Goal: Transaction & Acquisition: Purchase product/service

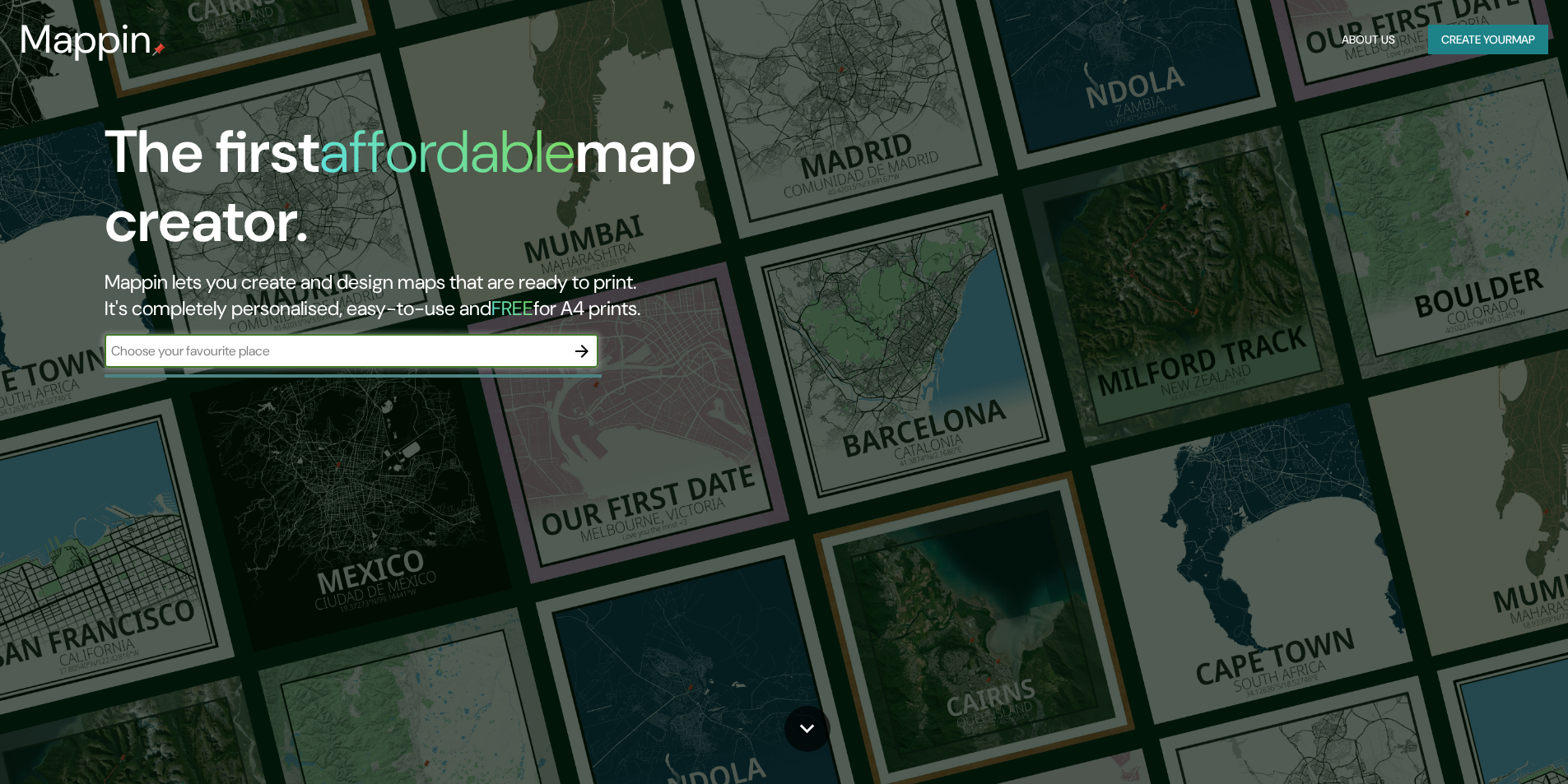
click at [541, 343] on input "text" at bounding box center [334, 351] width 461 height 19
type input "Calle Caballo Calco, [GEOGRAPHIC_DATA]"
click at [582, 353] on icon "button" at bounding box center [582, 351] width 19 height 19
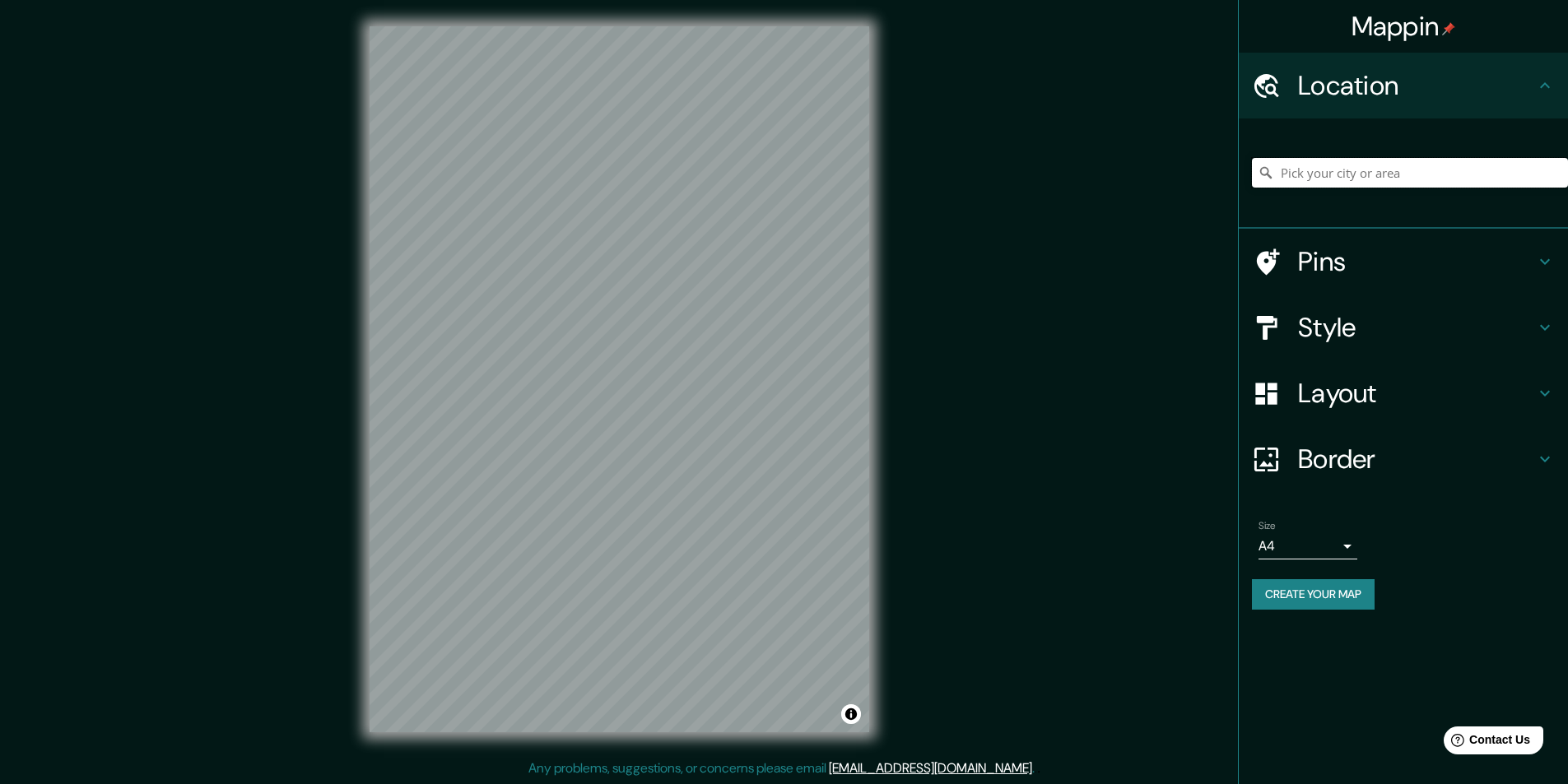
click at [1288, 167] on input "Pick your city or area" at bounding box center [1410, 173] width 316 height 30
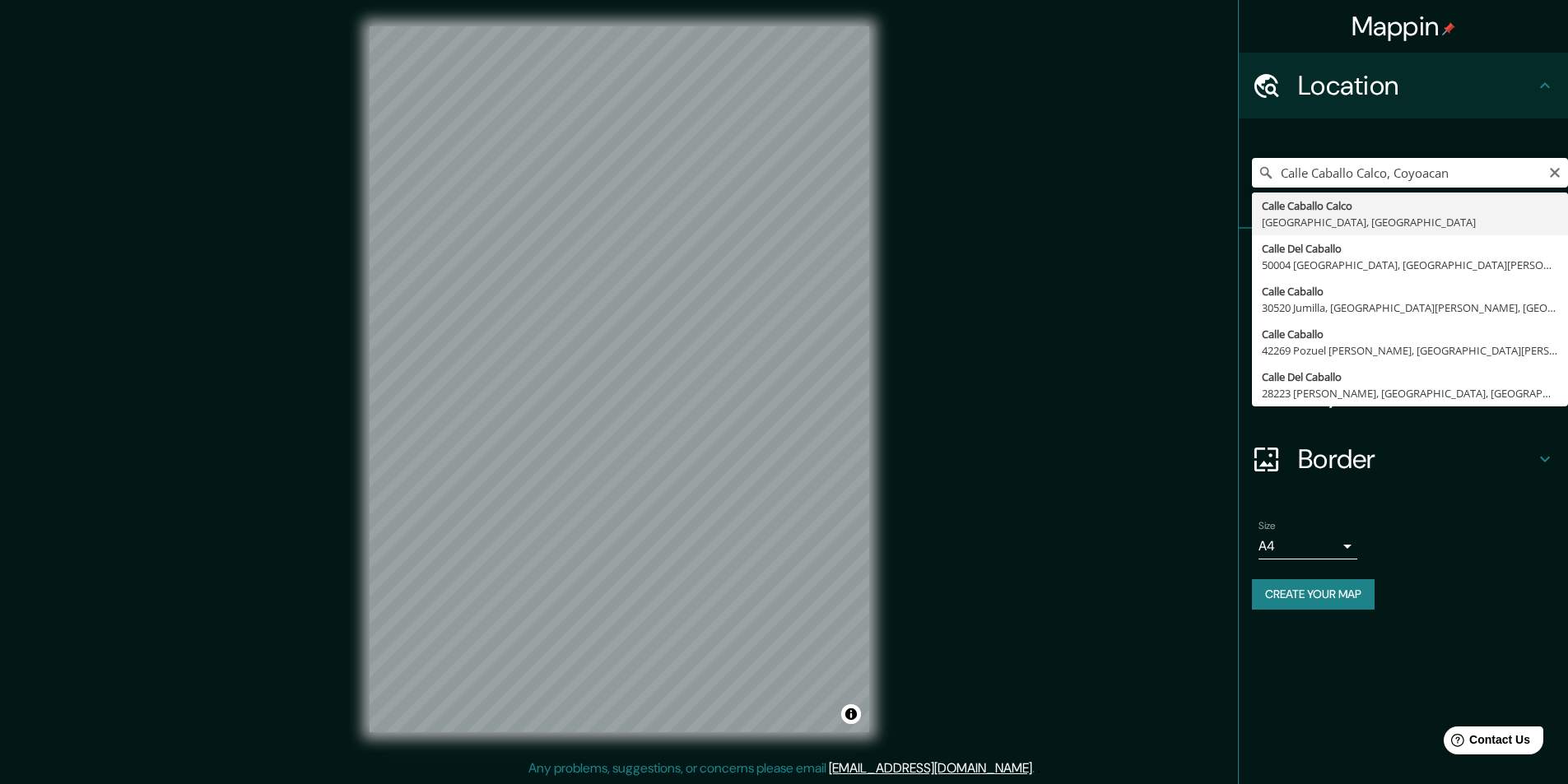
type input "[GEOGRAPHIC_DATA], [GEOGRAPHIC_DATA]"
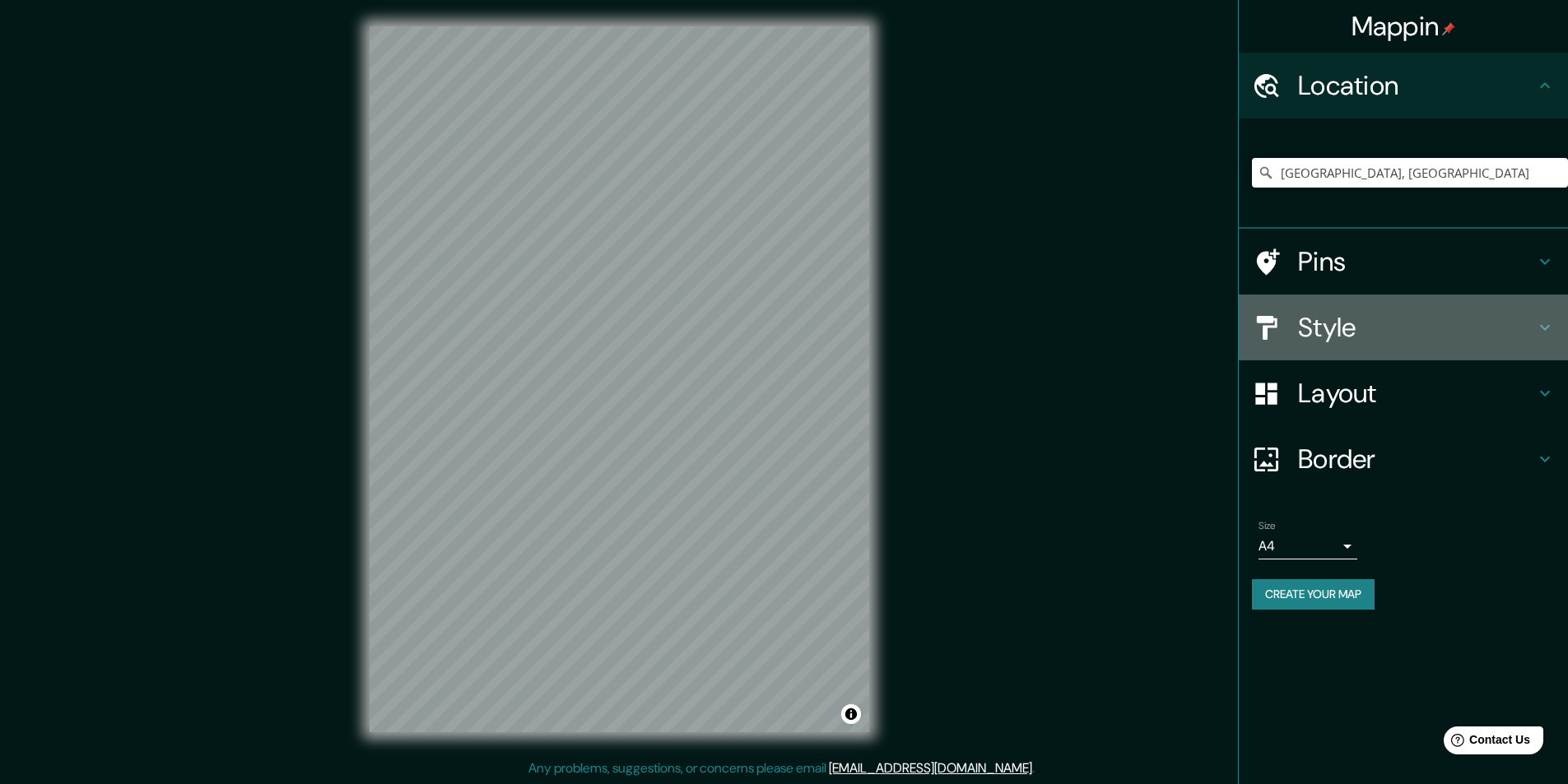
click at [1362, 335] on h4 "Style" at bounding box center [1415, 327] width 237 height 33
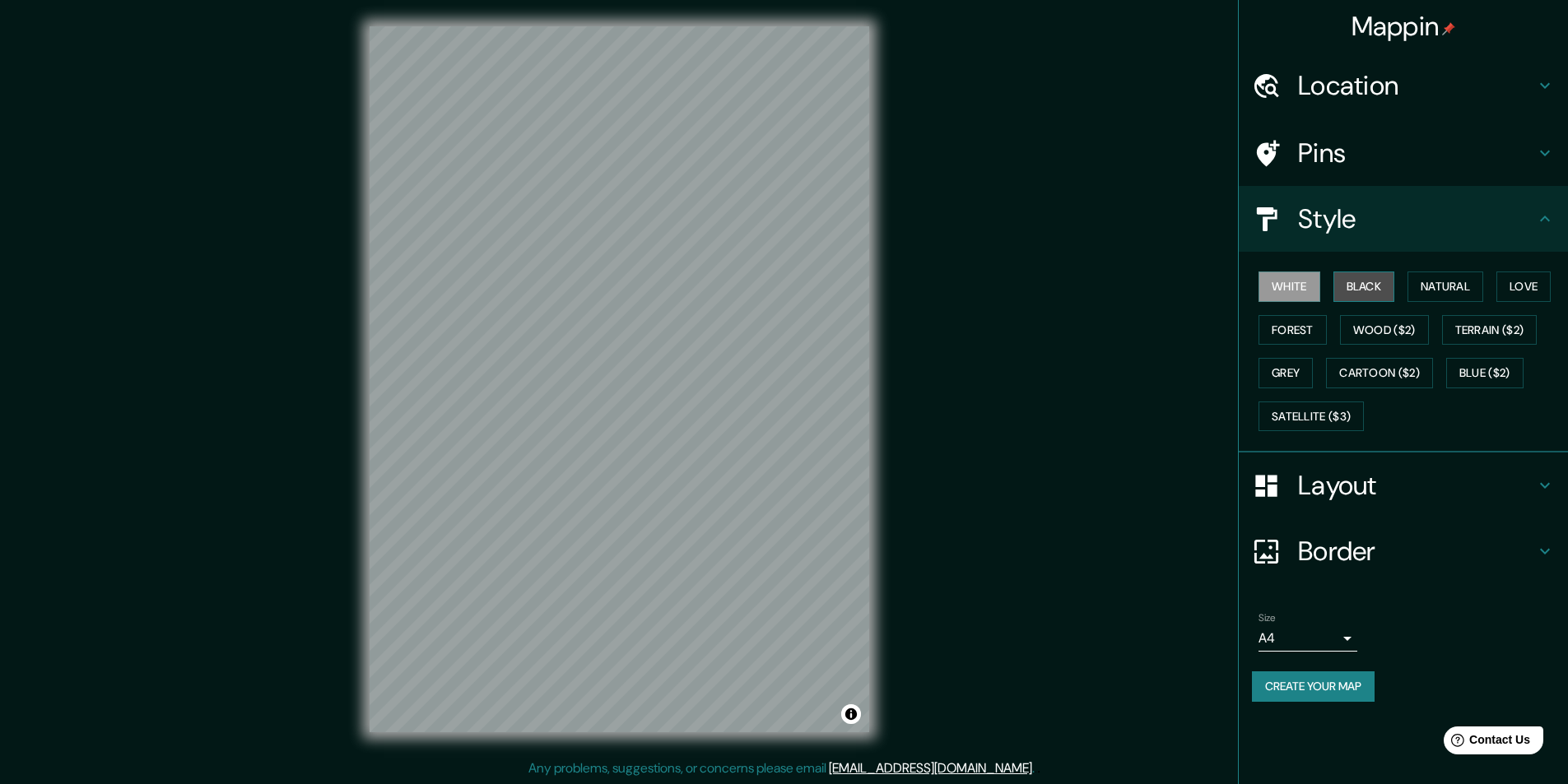
click at [1371, 296] on button "Black" at bounding box center [1364, 287] width 62 height 31
click at [1302, 330] on button "Forest" at bounding box center [1292, 330] width 69 height 31
click at [1452, 294] on button "Natural" at bounding box center [1445, 287] width 75 height 31
click at [1530, 295] on button "Love" at bounding box center [1524, 287] width 54 height 31
click at [1511, 331] on button "Terrain ($2)" at bounding box center [1489, 330] width 96 height 31
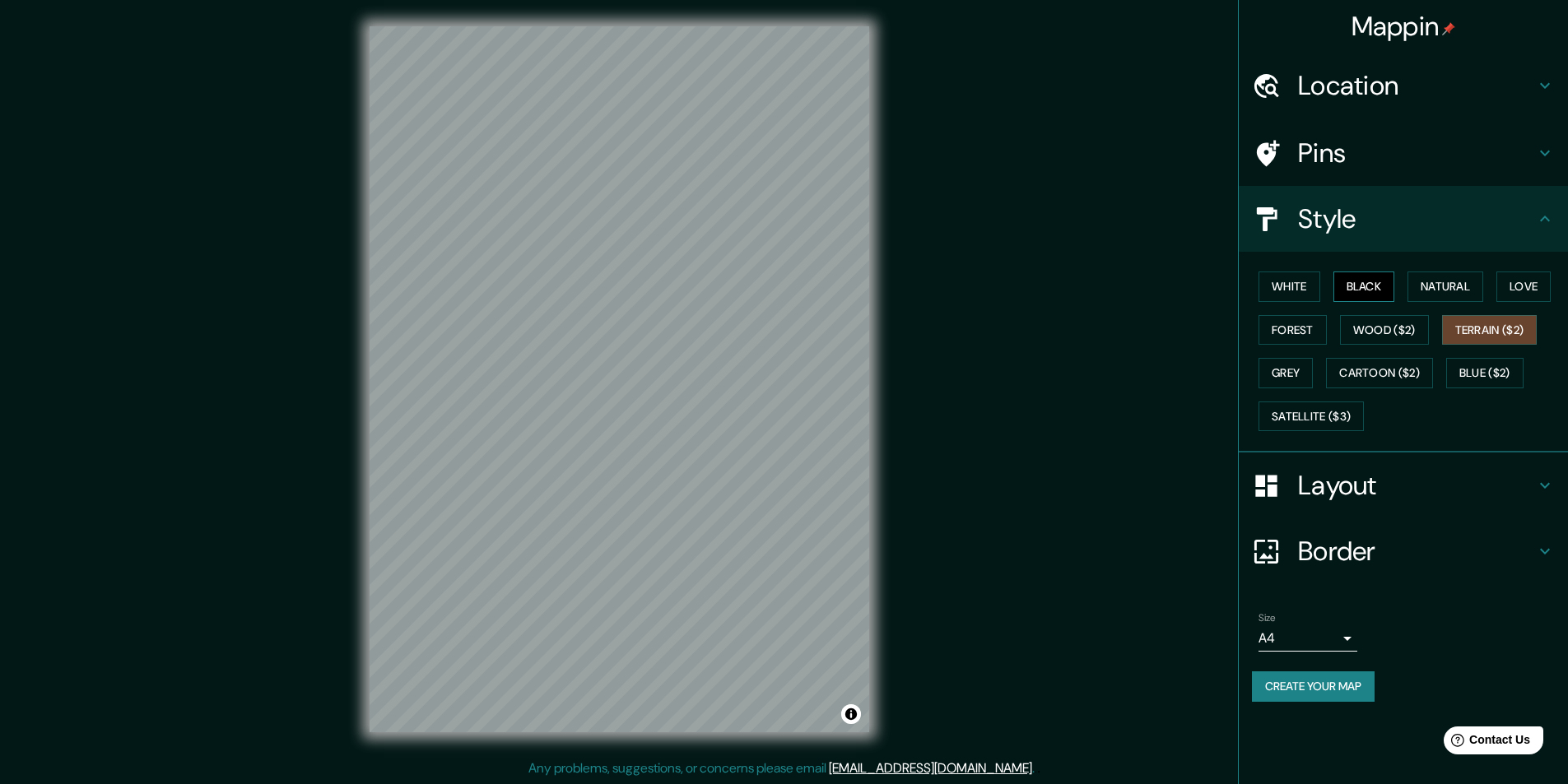
click at [1361, 297] on button "Black" at bounding box center [1364, 287] width 62 height 31
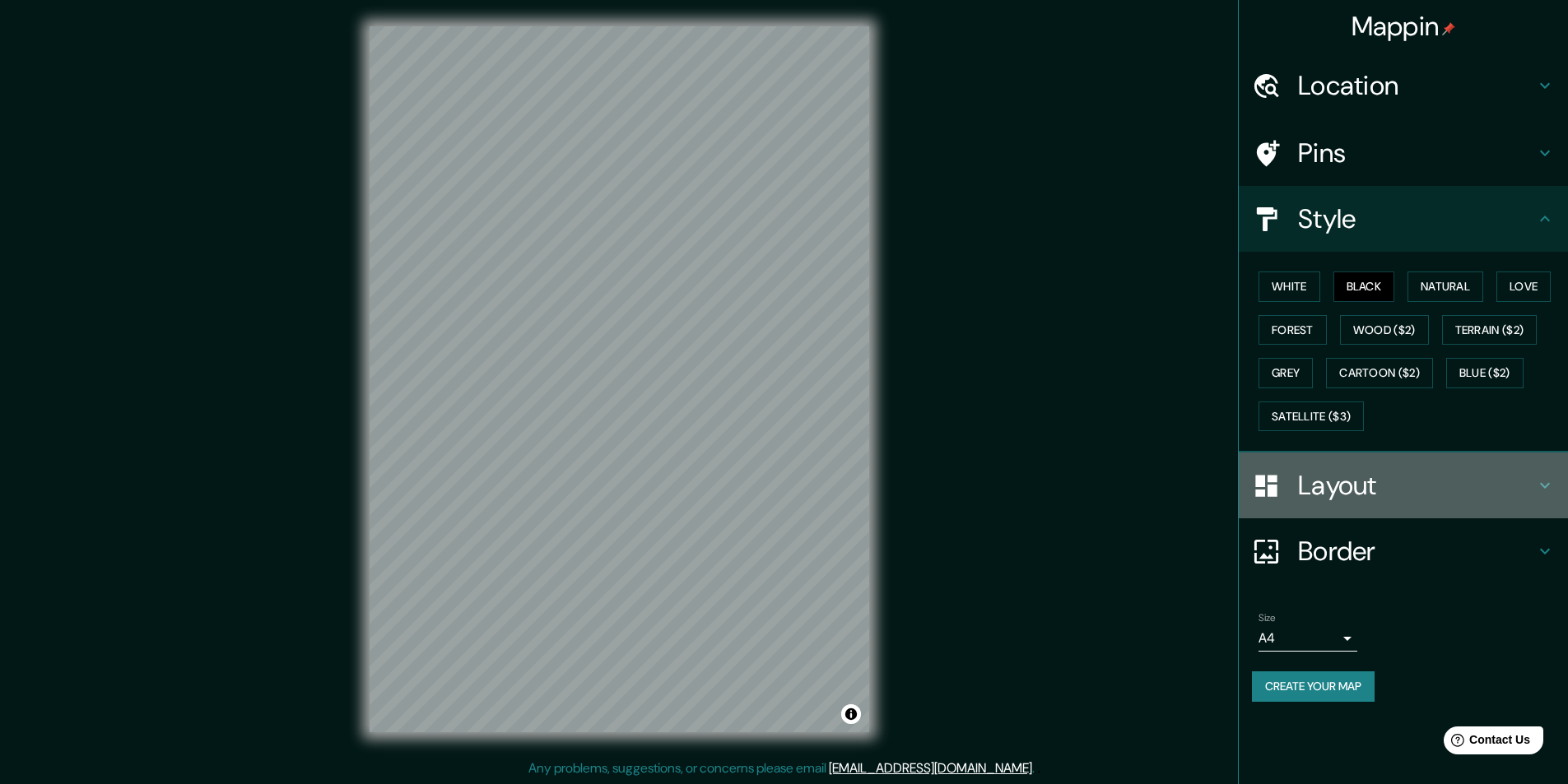
click at [1330, 486] on h4 "Layout" at bounding box center [1415, 486] width 237 height 33
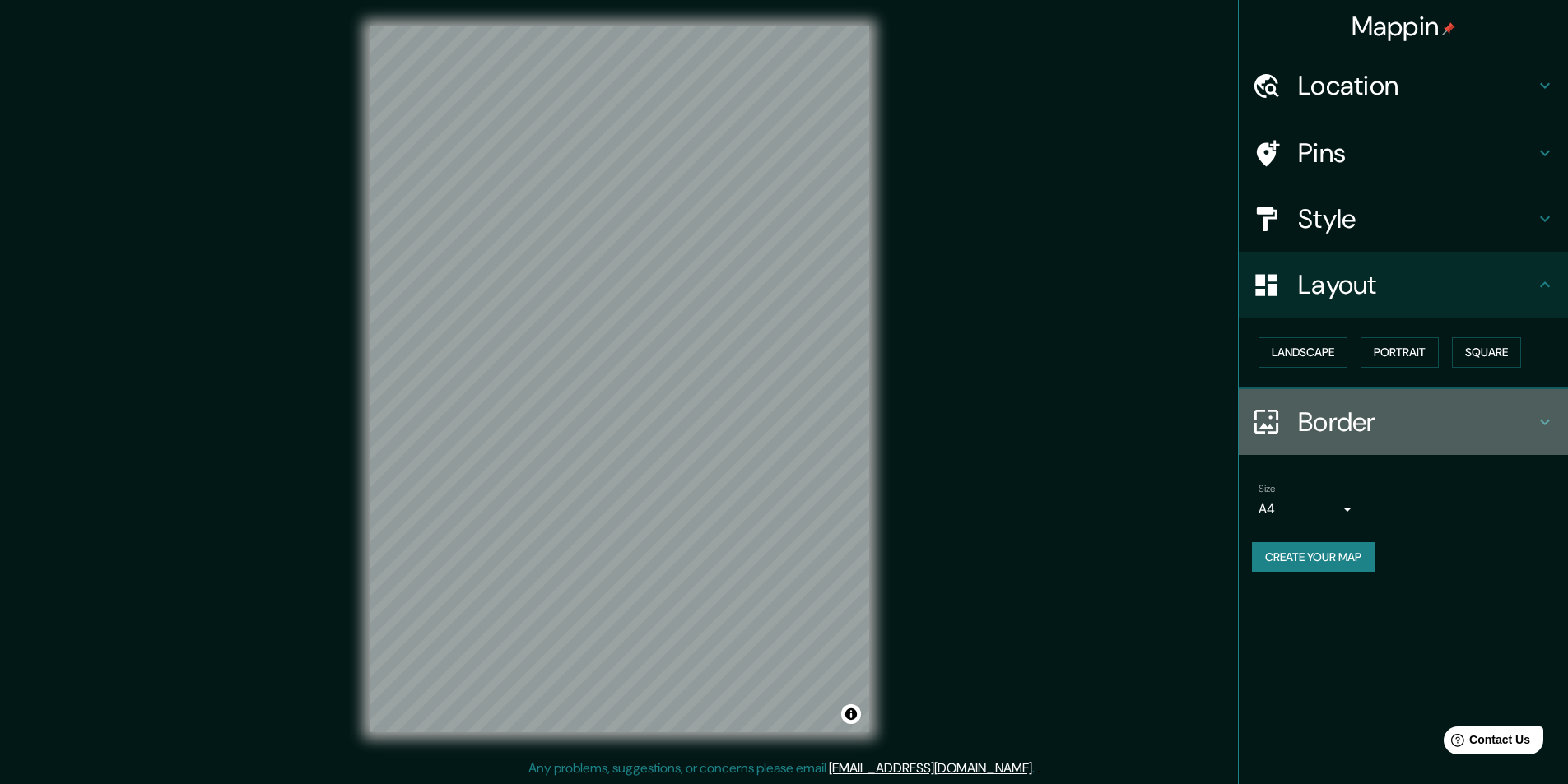
click at [1298, 419] on h4 "Border" at bounding box center [1415, 422] width 237 height 33
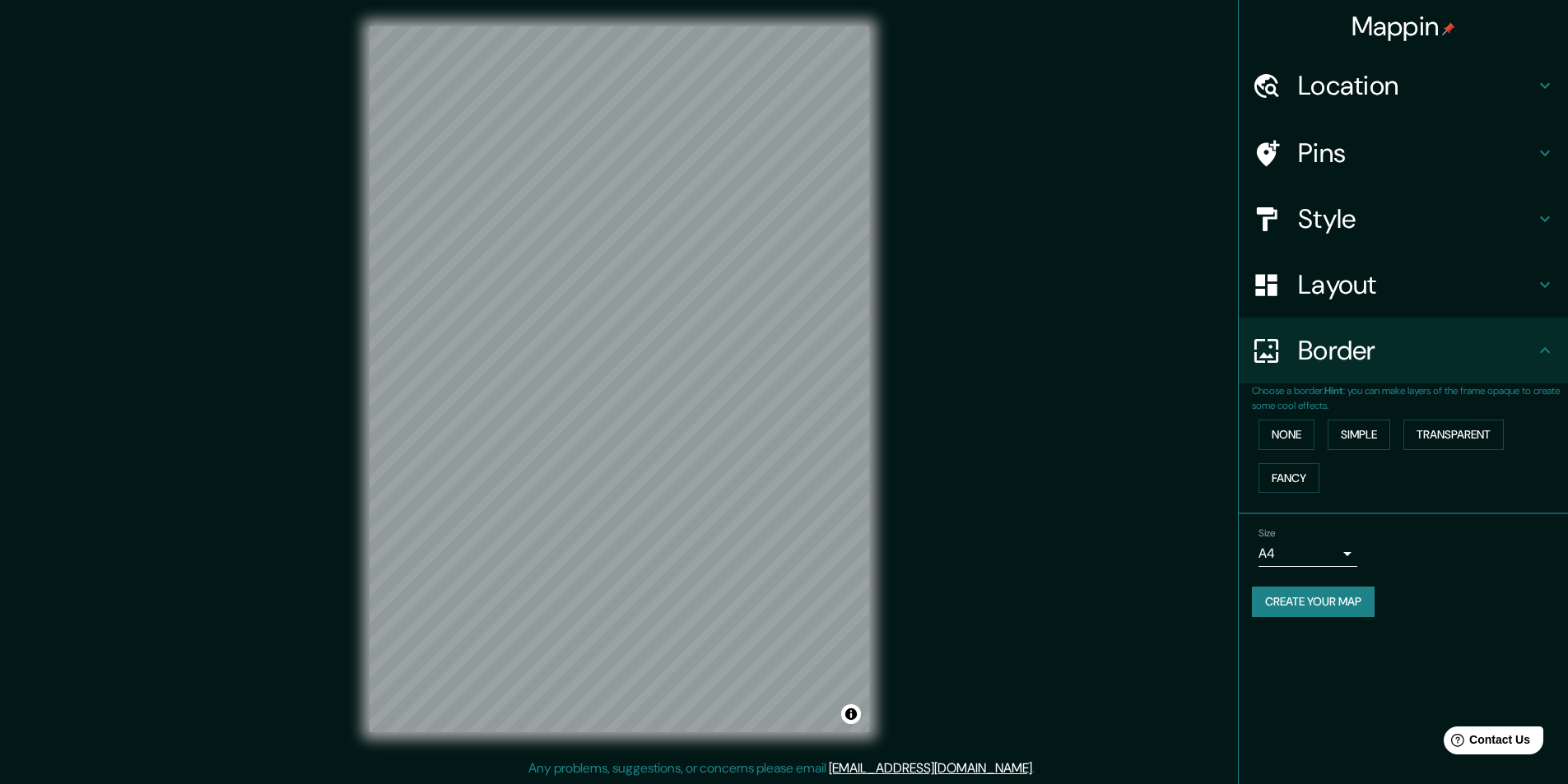
click at [1372, 159] on h4 "Pins" at bounding box center [1415, 153] width 237 height 33
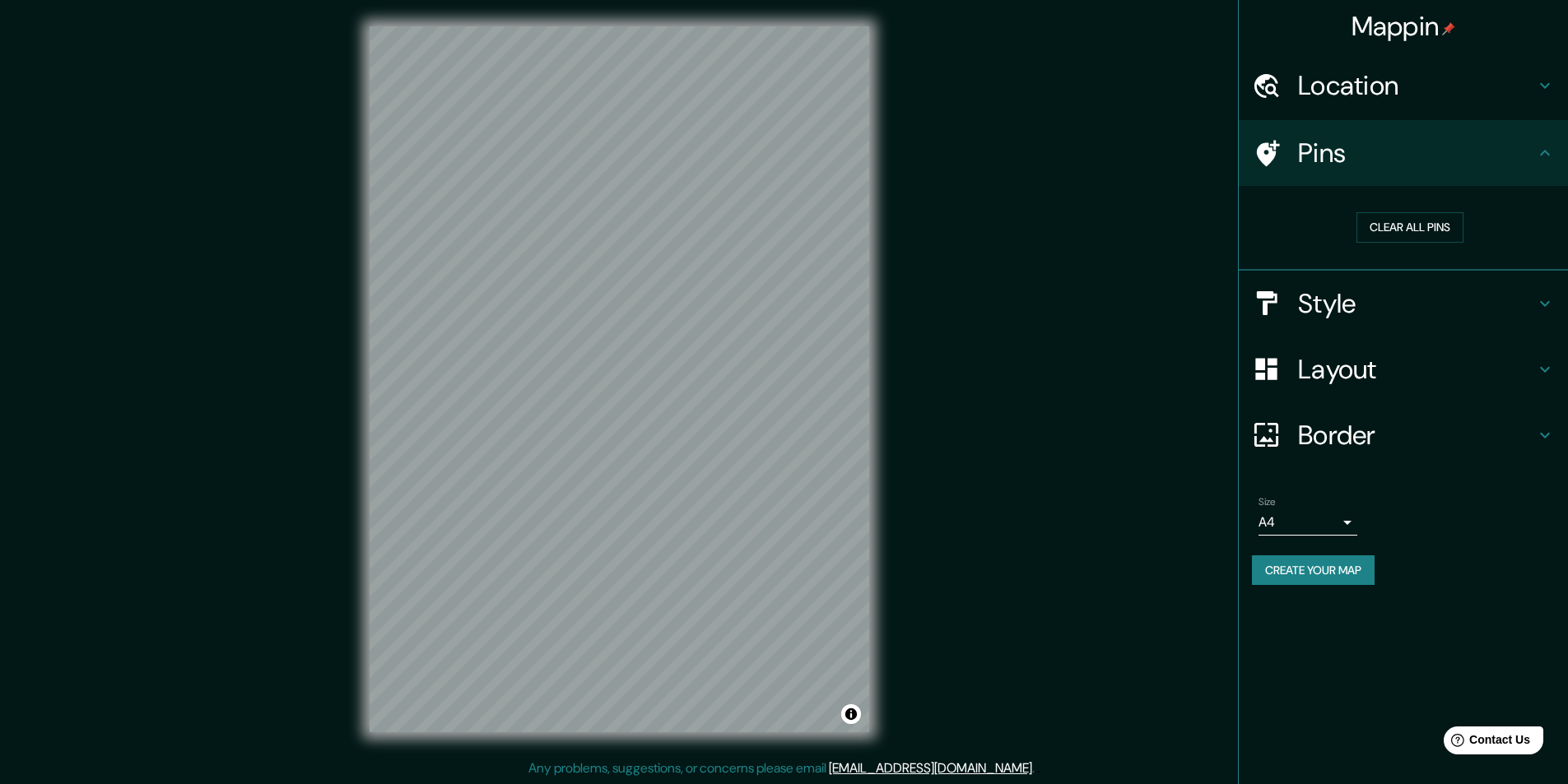
click at [1076, 408] on div "Mappin Location [GEOGRAPHIC_DATA], [GEOGRAPHIC_DATA] Pins Clear all pins Style …" at bounding box center [784, 392] width 1568 height 785
click at [1315, 294] on h4 "Style" at bounding box center [1415, 303] width 237 height 33
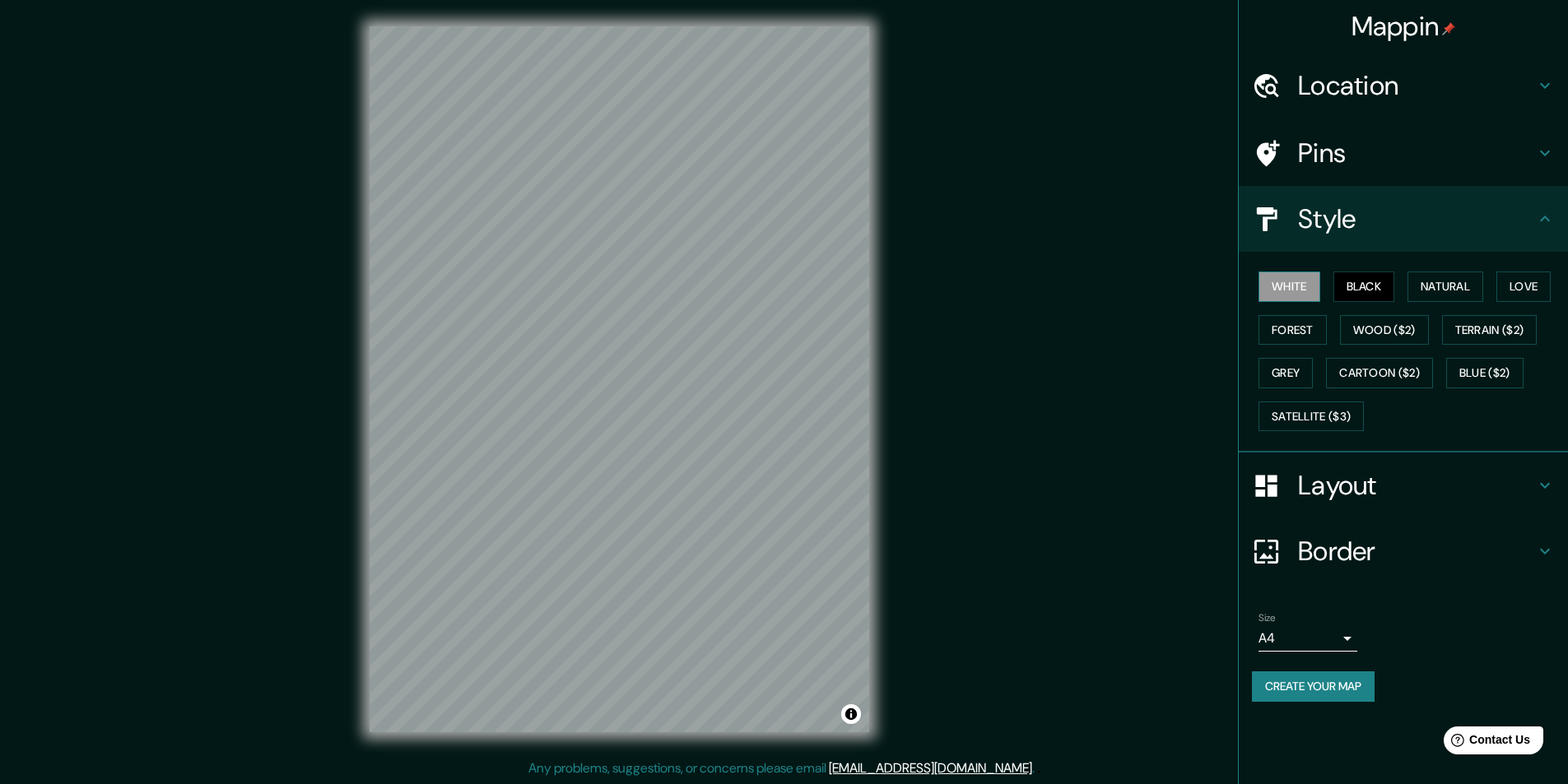
click at [1275, 283] on button "White" at bounding box center [1289, 287] width 62 height 31
click at [1442, 294] on button "Natural" at bounding box center [1445, 287] width 75 height 31
